Goal: Find specific page/section: Find specific page/section

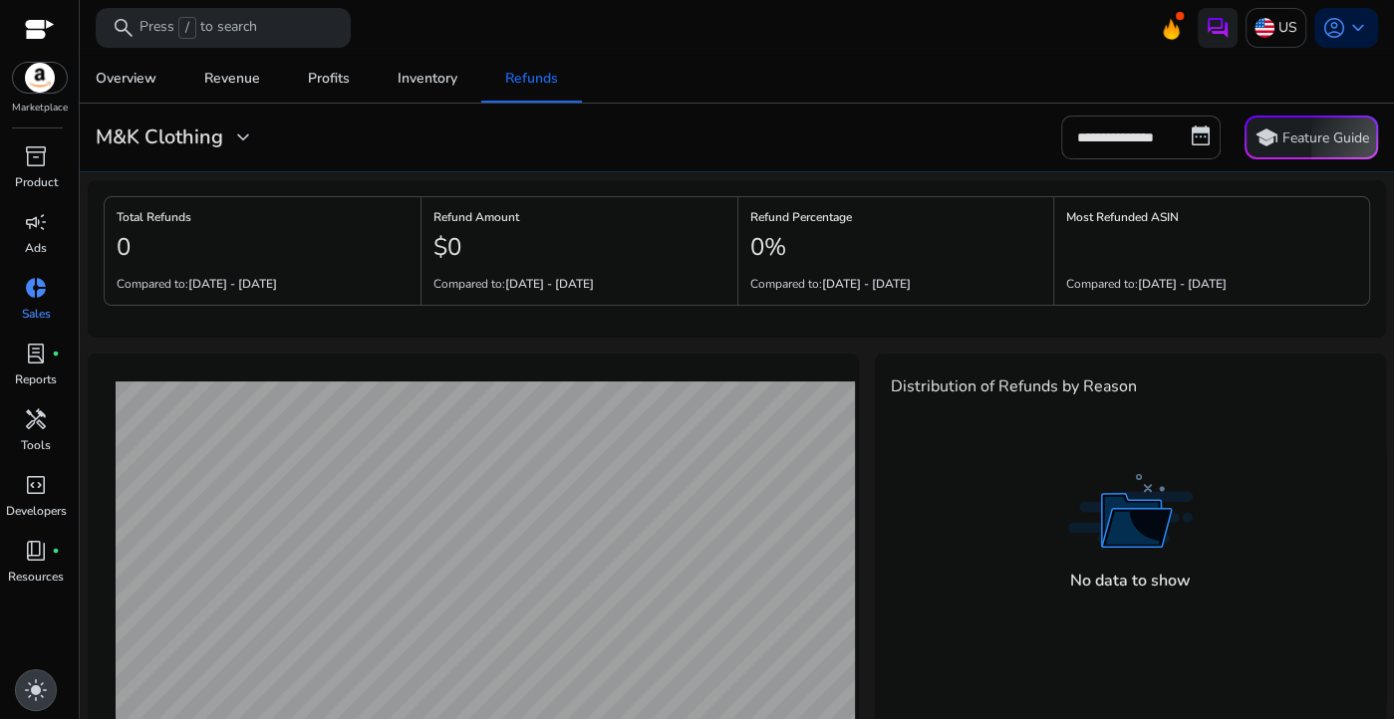
click at [41, 686] on span "light_mode" at bounding box center [36, 691] width 24 height 24
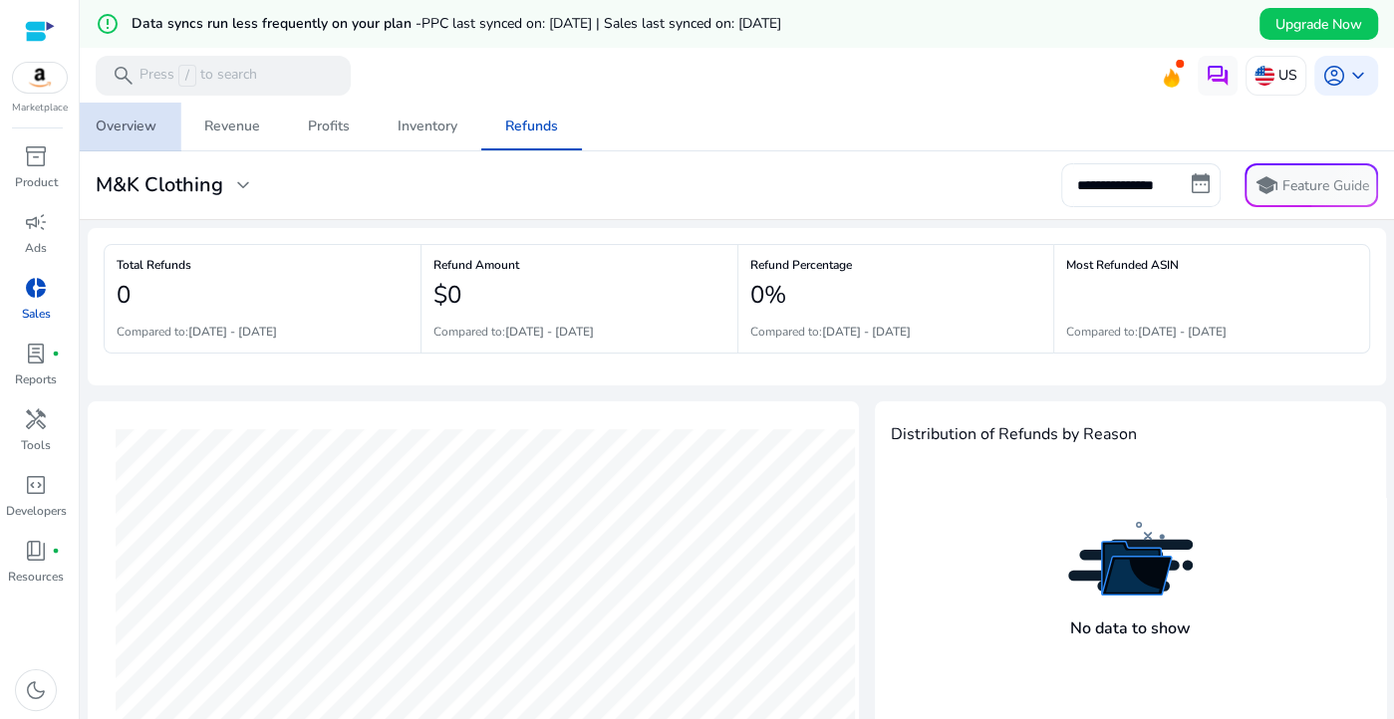
click at [145, 131] on div "Overview" at bounding box center [126, 127] width 61 height 14
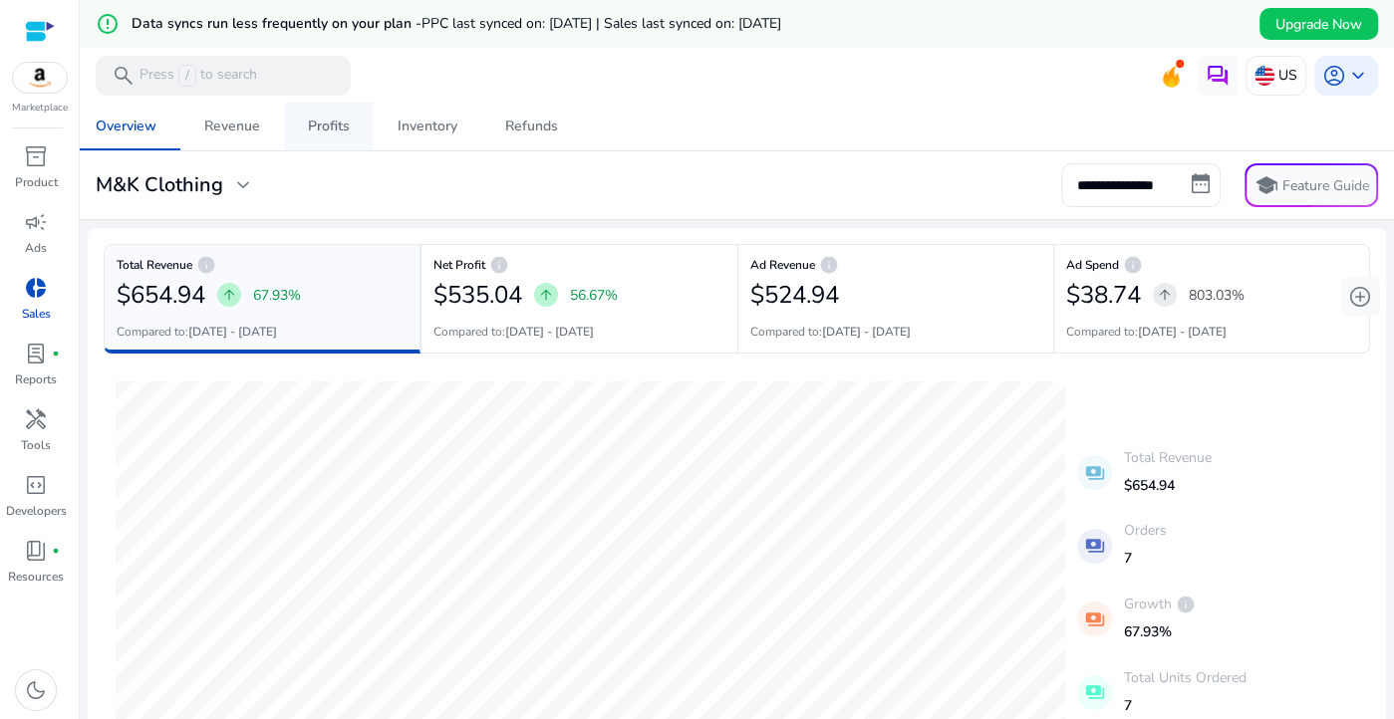
click at [327, 122] on div "Profits" at bounding box center [329, 127] width 42 height 14
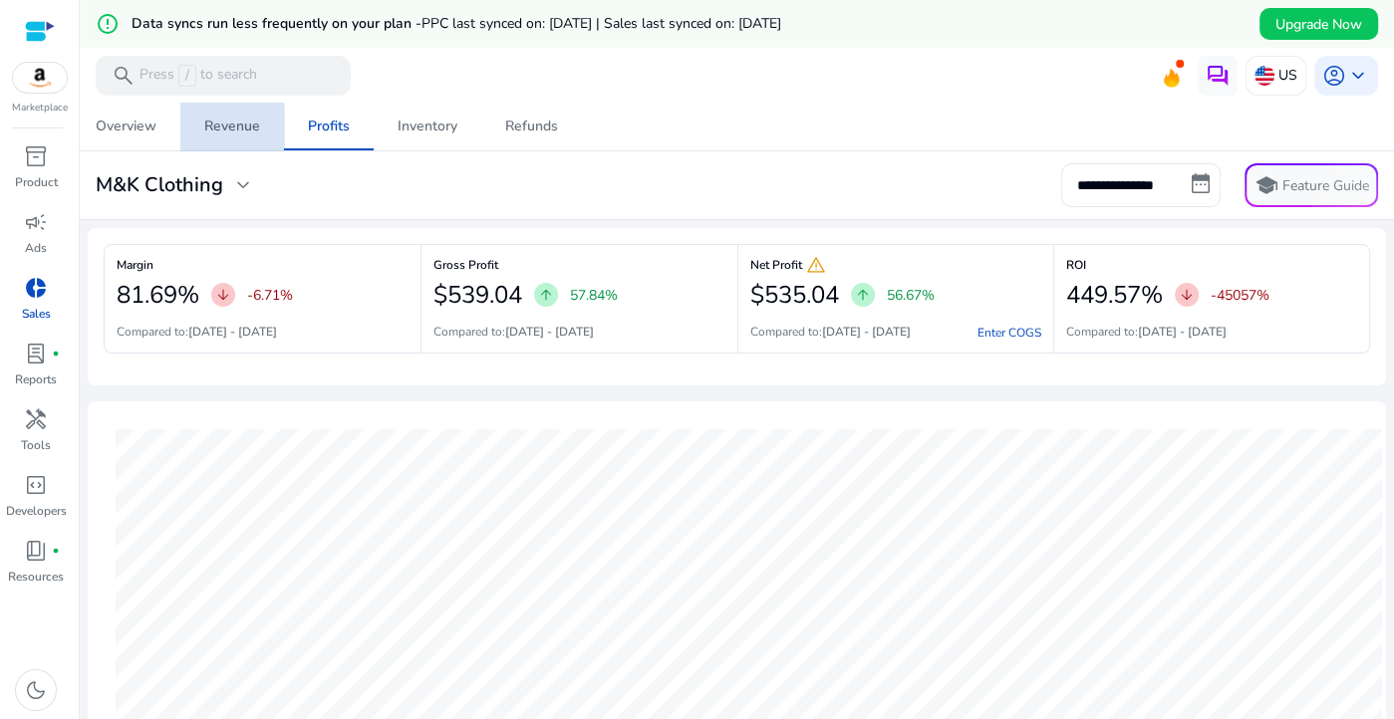
click at [232, 128] on div "Revenue" at bounding box center [232, 127] width 56 height 14
